Goal: Transaction & Acquisition: Purchase product/service

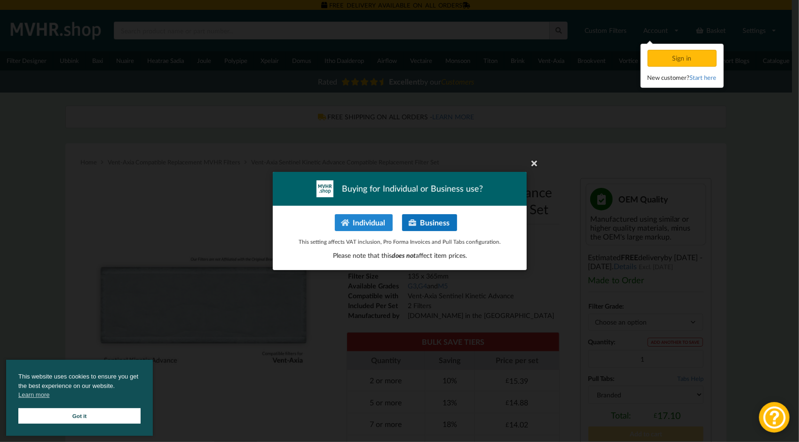
click at [401, 227] on p "Individual Business" at bounding box center [399, 222] width 234 height 17
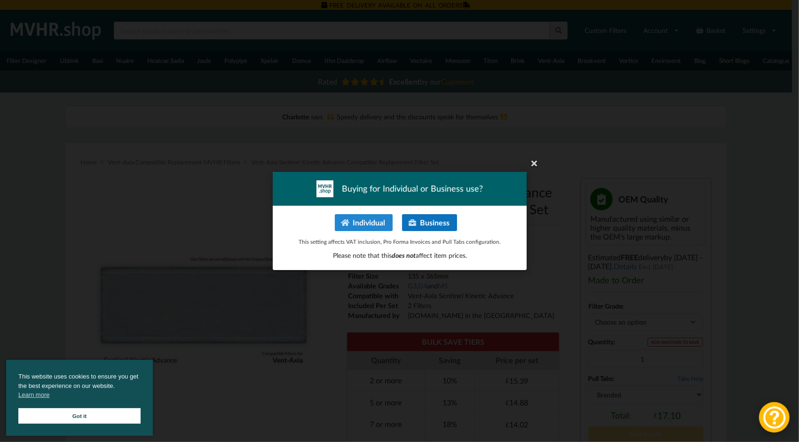
click at [435, 222] on button "Business" at bounding box center [429, 222] width 55 height 17
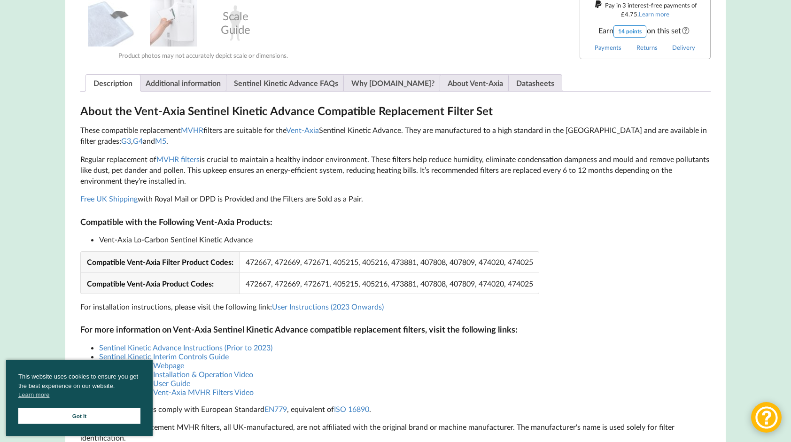
scroll to position [507, 0]
